Goal: Task Accomplishment & Management: Manage account settings

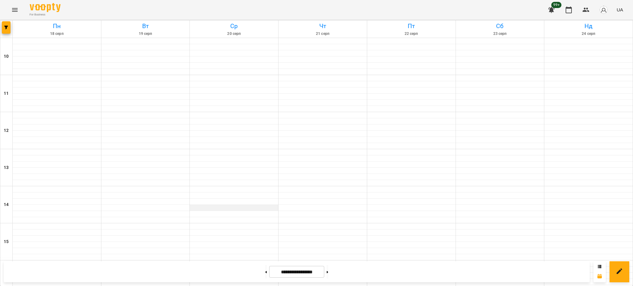
scroll to position [247, 0]
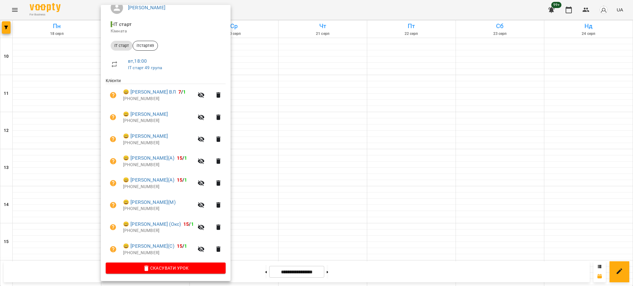
scroll to position [61, 0]
click at [204, 97] on icon "button" at bounding box center [201, 95] width 7 height 6
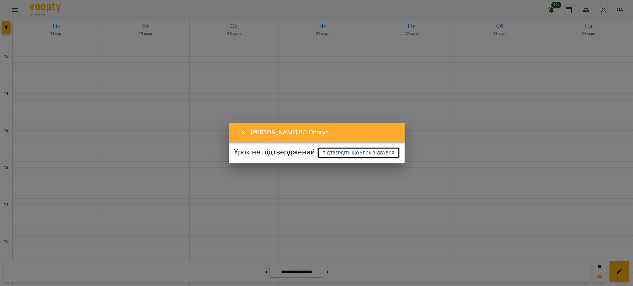
click at [322, 157] on span "Підтвердіть що урок відбувся" at bounding box center [358, 152] width 72 height 7
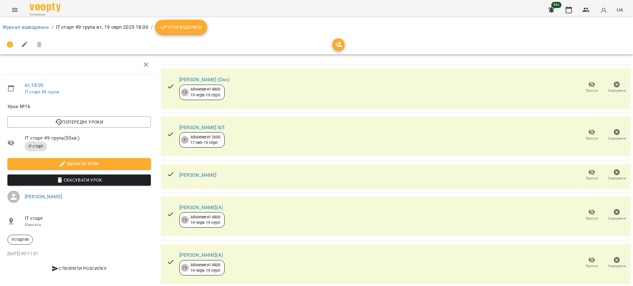
click at [188, 28] on span "Урок відбувся" at bounding box center [181, 26] width 42 height 7
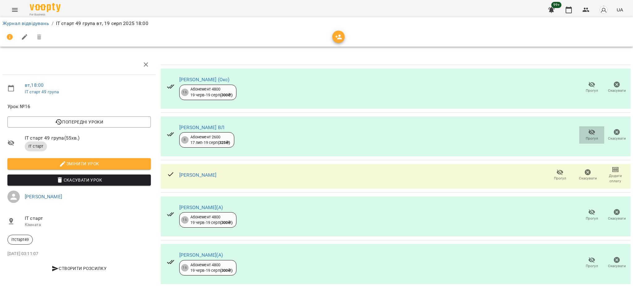
click at [589, 135] on span "Прогул" at bounding box center [592, 135] width 18 height 12
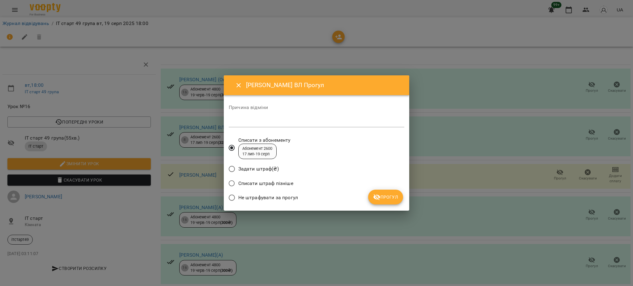
click at [382, 195] on span "Прогул" at bounding box center [385, 196] width 25 height 7
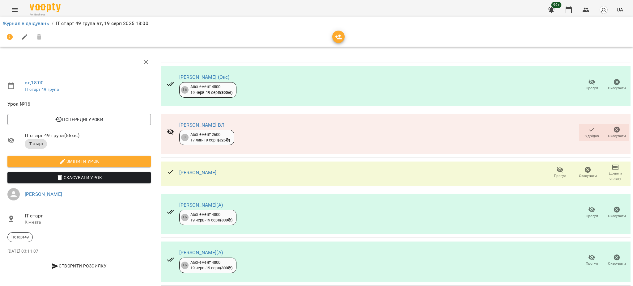
scroll to position [125, 0]
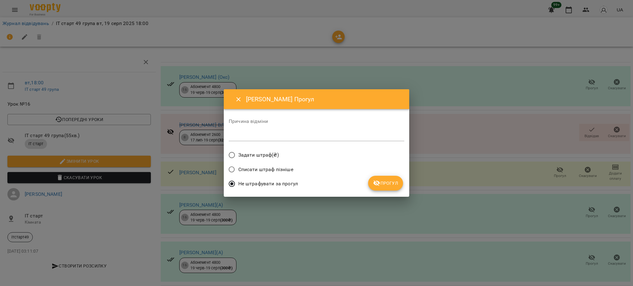
click at [382, 182] on span "Прогул" at bounding box center [385, 182] width 25 height 7
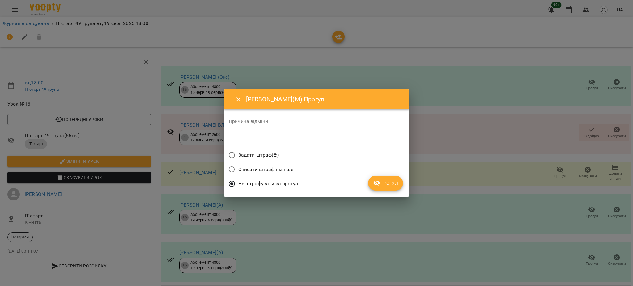
click at [388, 184] on span "Прогул" at bounding box center [385, 182] width 25 height 7
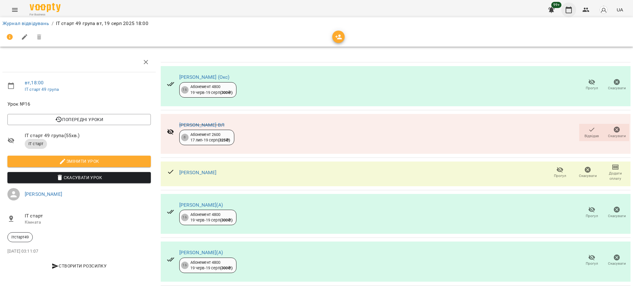
click at [568, 10] on icon "button" at bounding box center [568, 9] width 7 height 7
